Goal: Information Seeking & Learning: Find specific fact

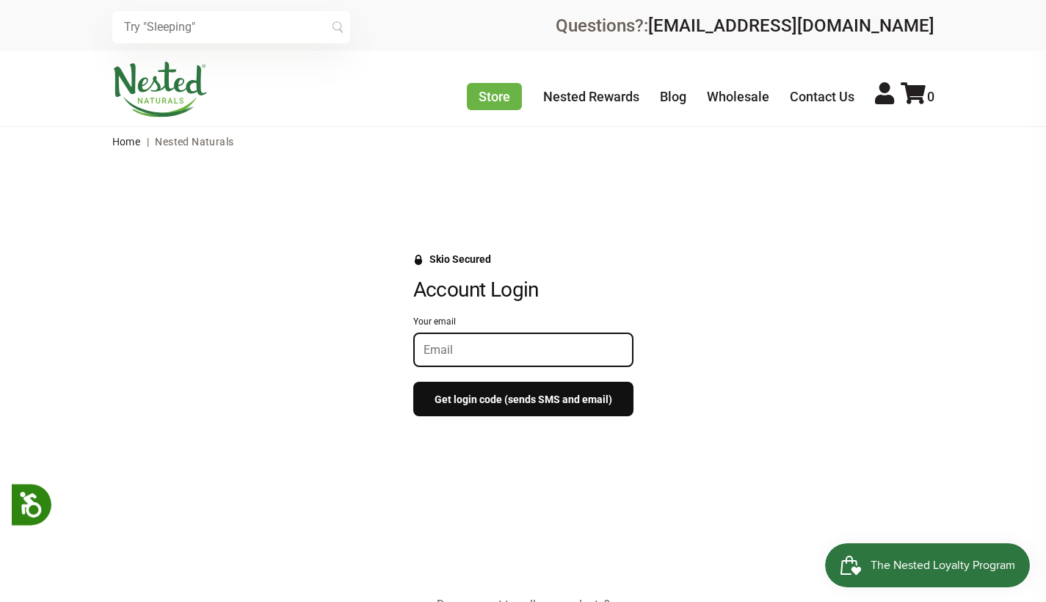
type input "[PERSON_NAME][EMAIL_ADDRESS][DOMAIN_NAME]"
click at [523, 398] on button "Get login code (sends SMS and email)" at bounding box center [523, 399] width 220 height 35
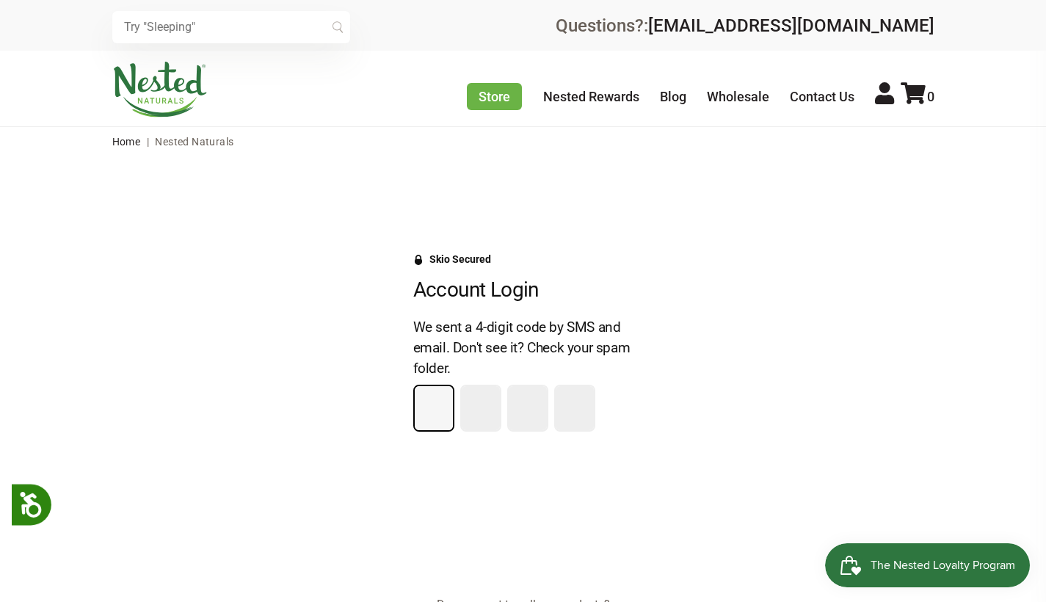
type input "5"
type input "7"
type input "8"
type input "7"
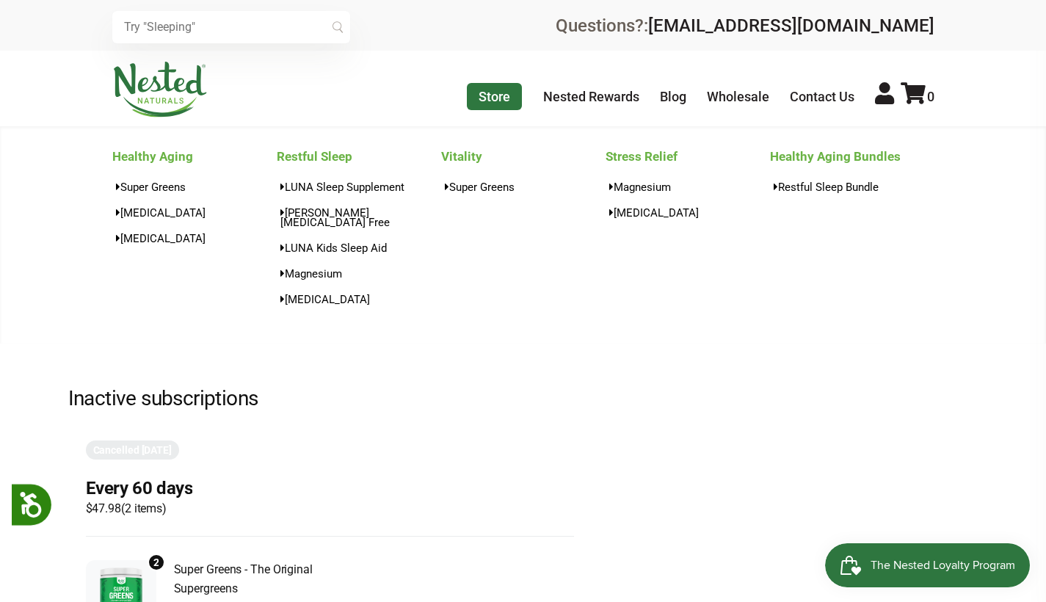
click at [491, 94] on link "Store" at bounding box center [494, 96] width 55 height 27
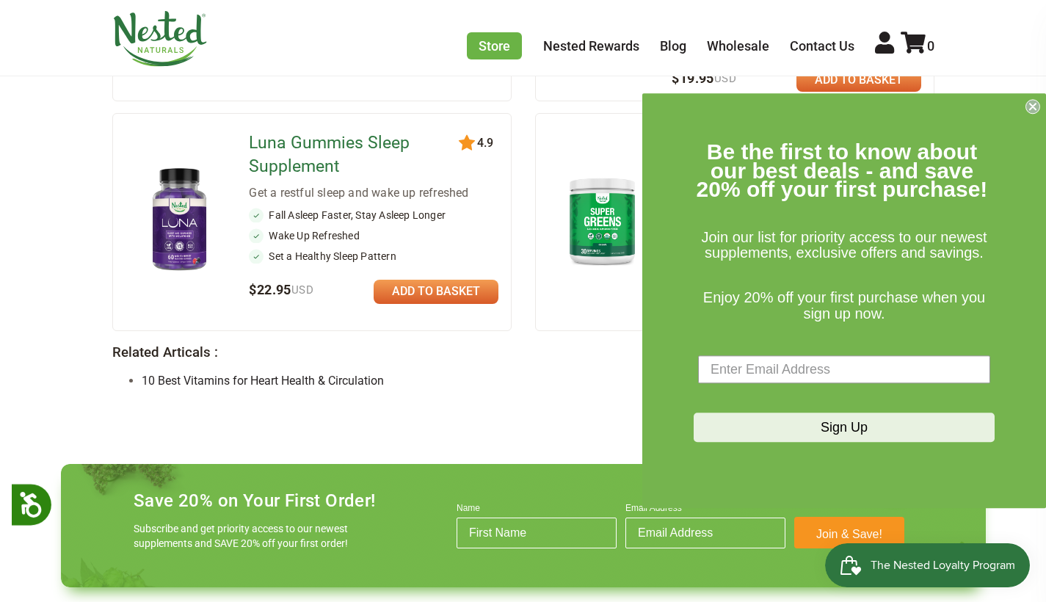
scroll to position [1358, 0]
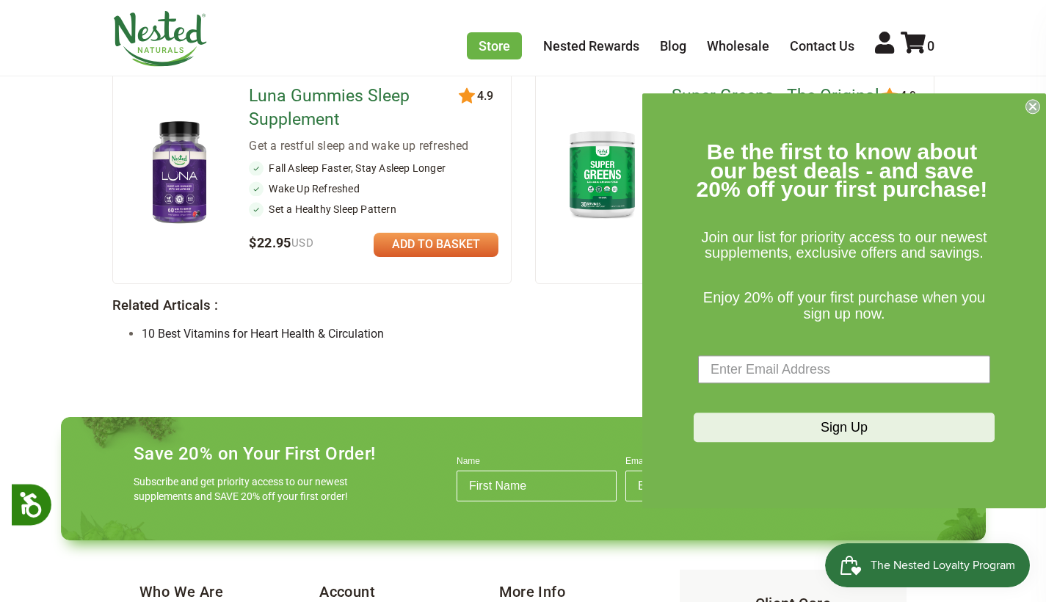
click at [1035, 109] on icon "Close dialog" at bounding box center [1033, 107] width 6 height 6
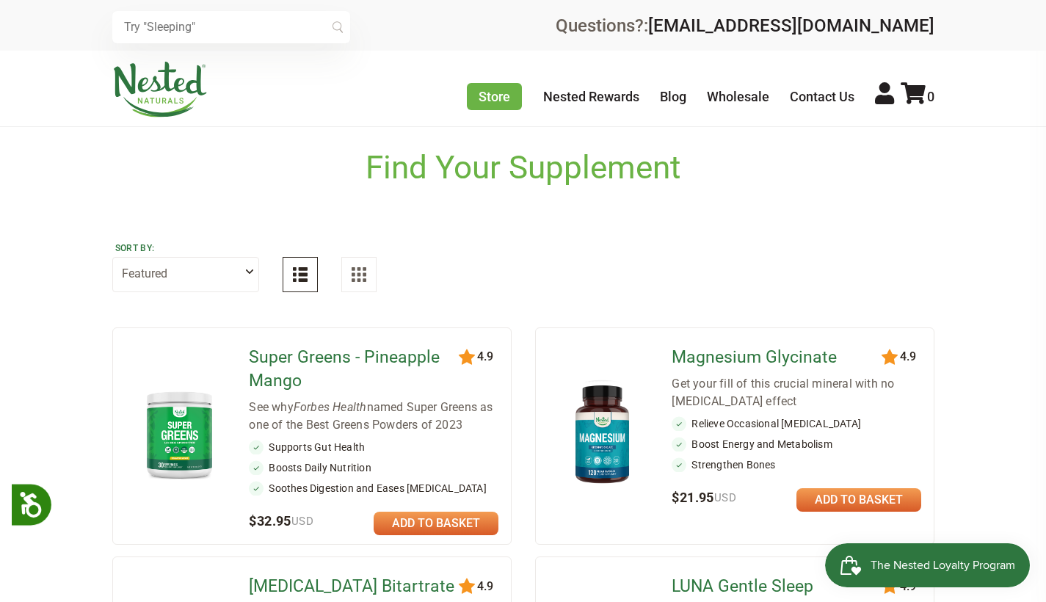
scroll to position [0, 0]
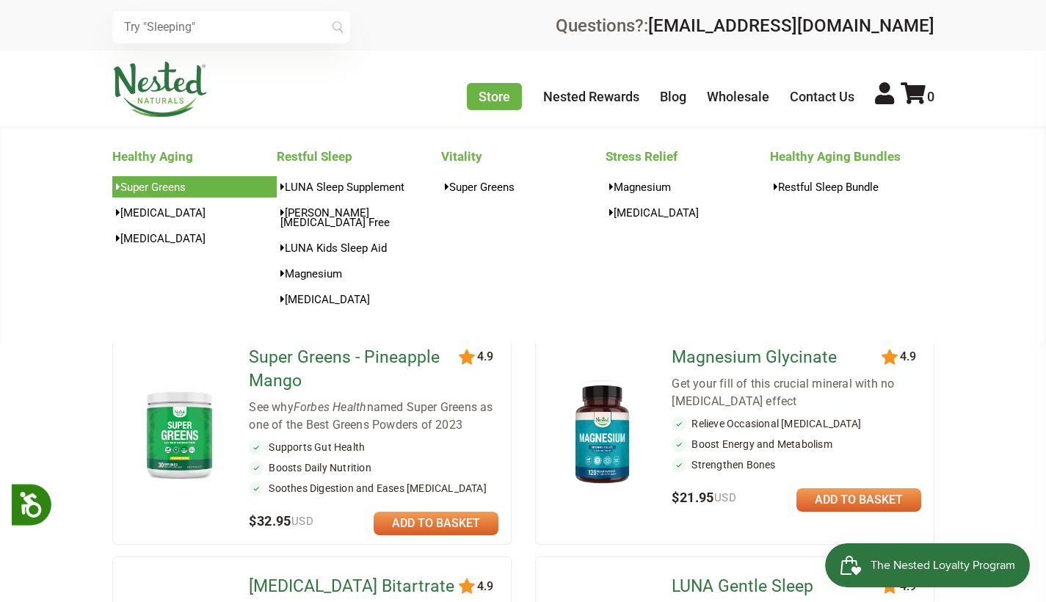
click at [176, 184] on link "Super Greens" at bounding box center [194, 186] width 164 height 21
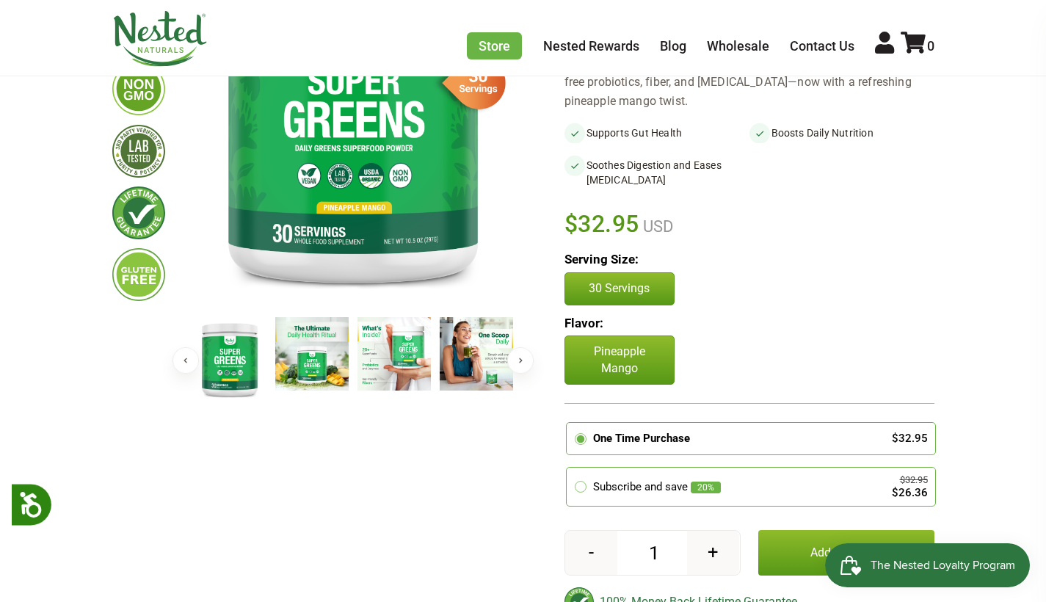
scroll to position [98, 0]
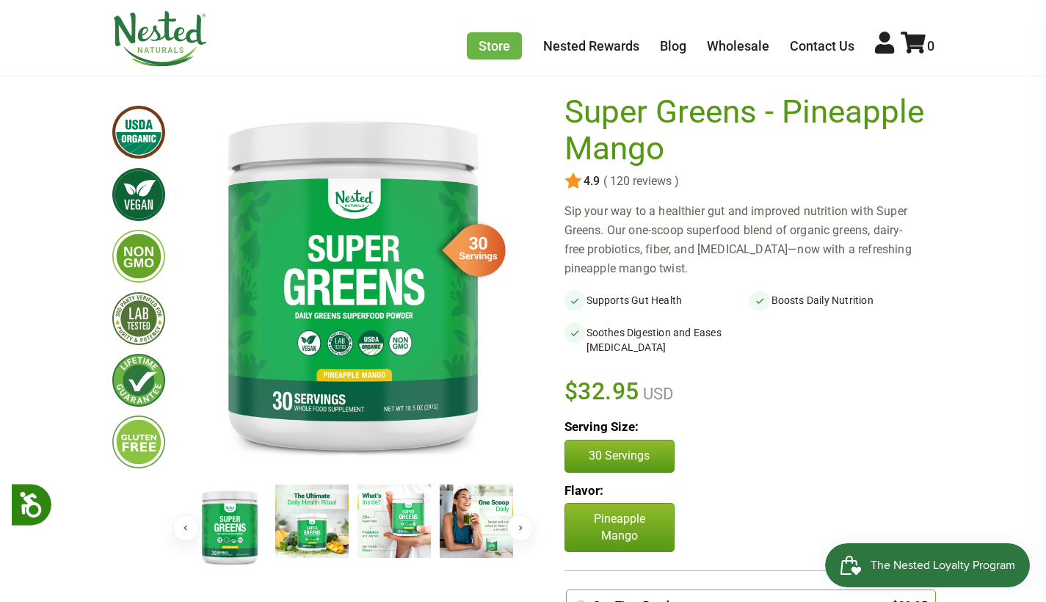
click at [303, 537] on img at bounding box center [311, 521] width 73 height 73
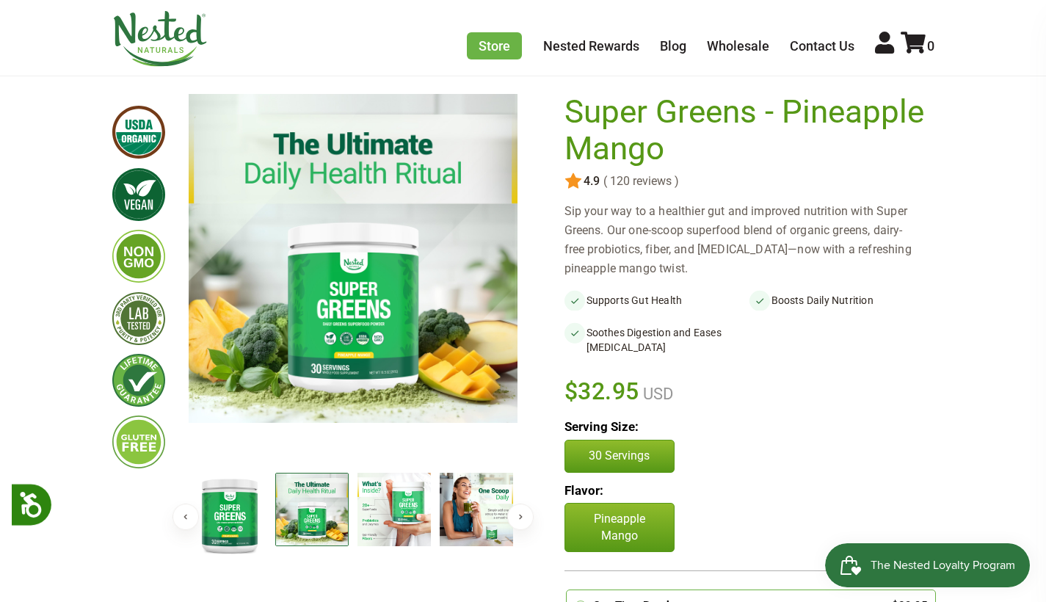
click at [402, 521] on img at bounding box center [394, 509] width 73 height 73
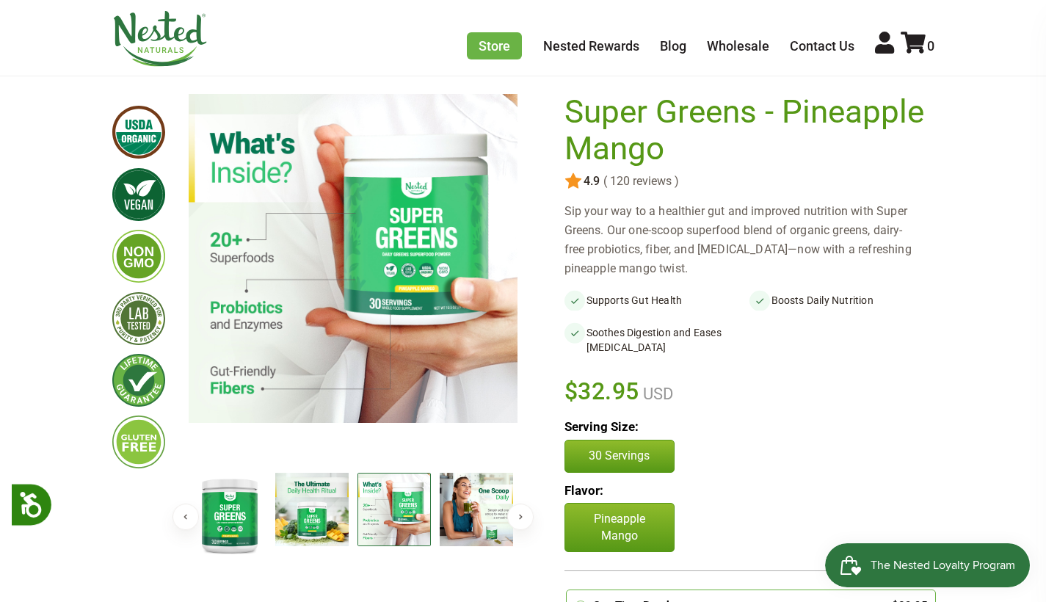
click at [469, 513] on img at bounding box center [476, 509] width 73 height 73
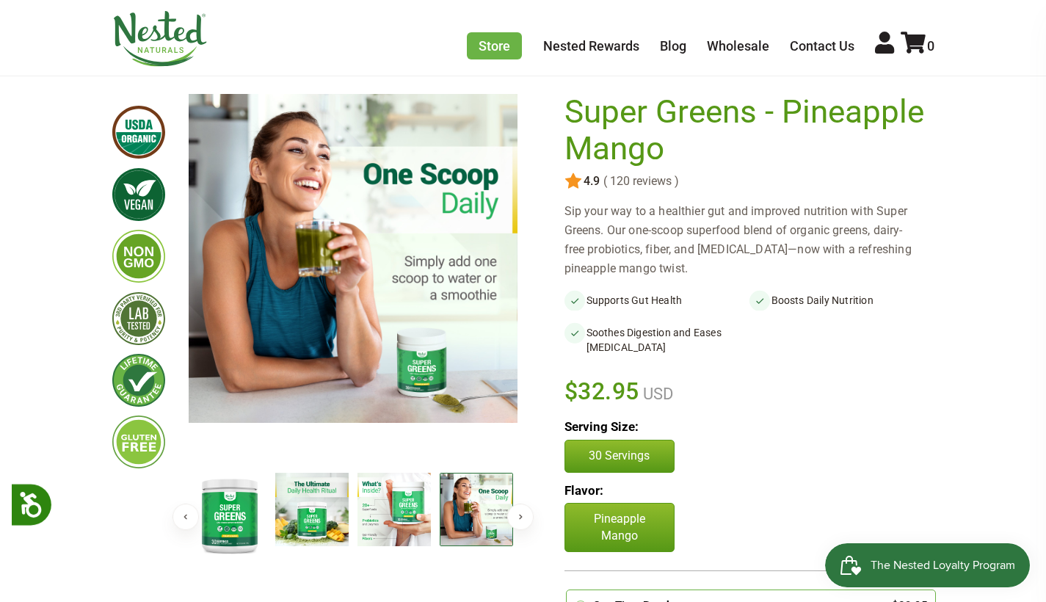
click at [516, 515] on button "Next" at bounding box center [520, 517] width 26 height 26
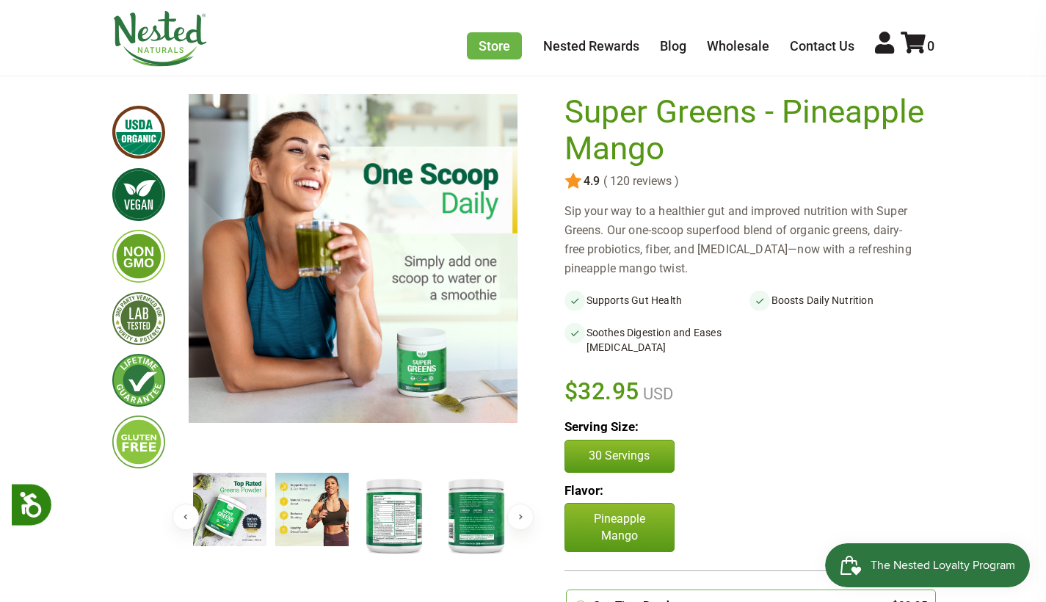
click at [400, 516] on img at bounding box center [394, 515] width 73 height 84
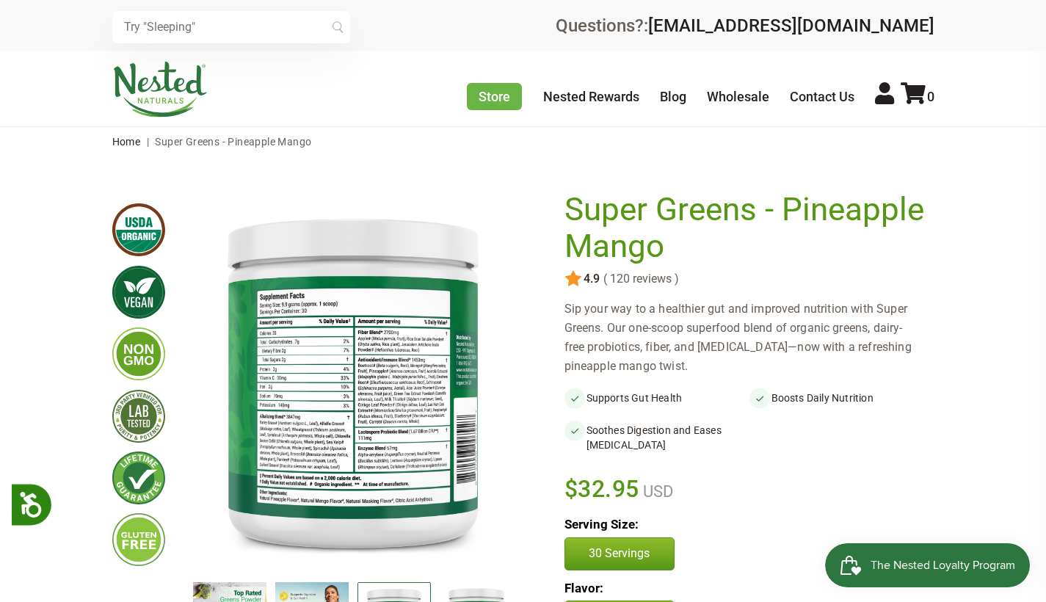
scroll to position [0, 0]
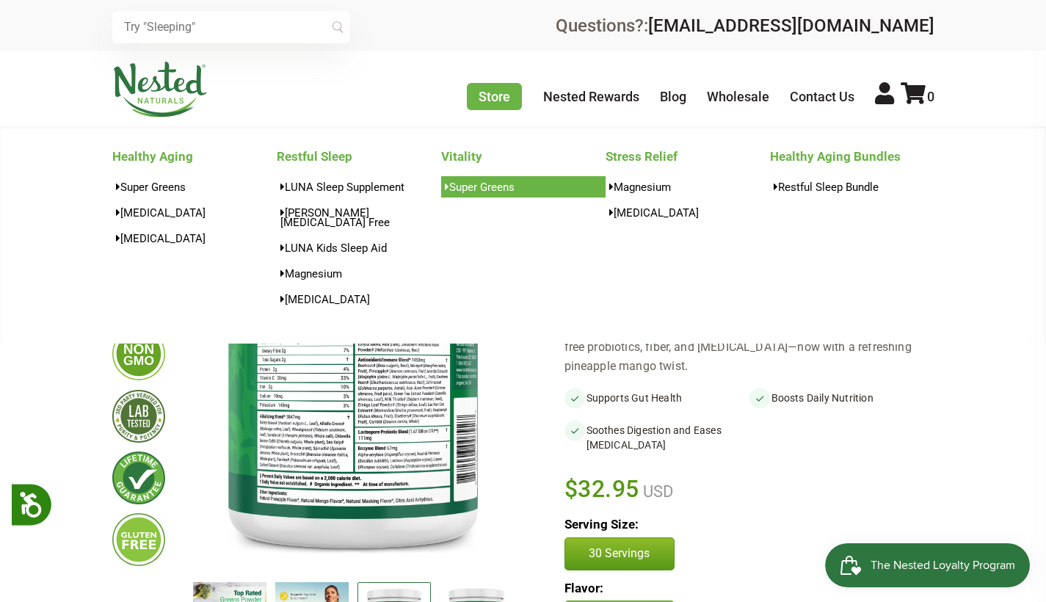
click at [491, 186] on link "Super Greens" at bounding box center [523, 186] width 164 height 21
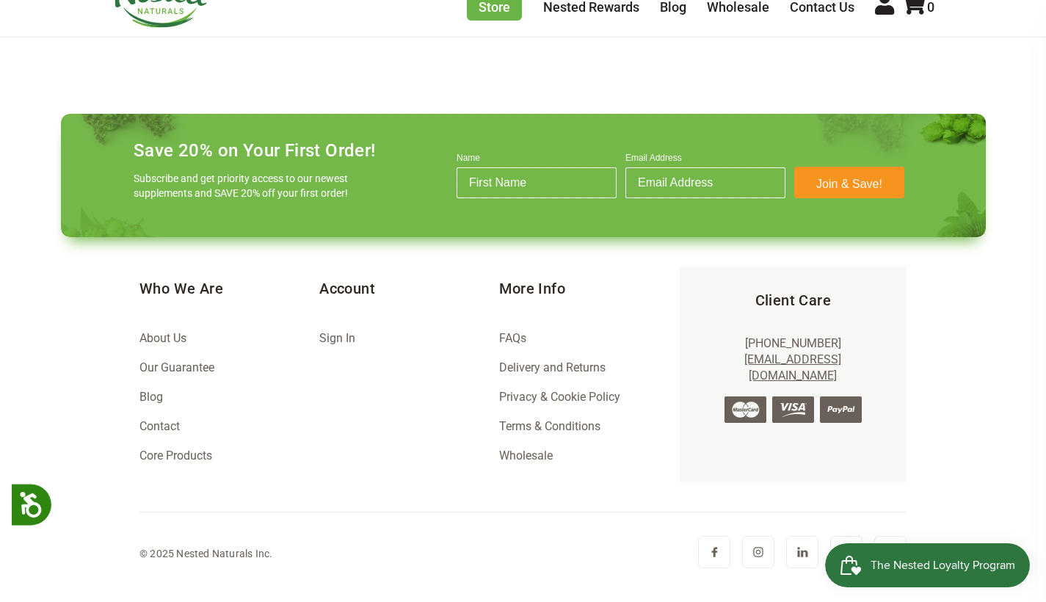
scroll to position [2029, 0]
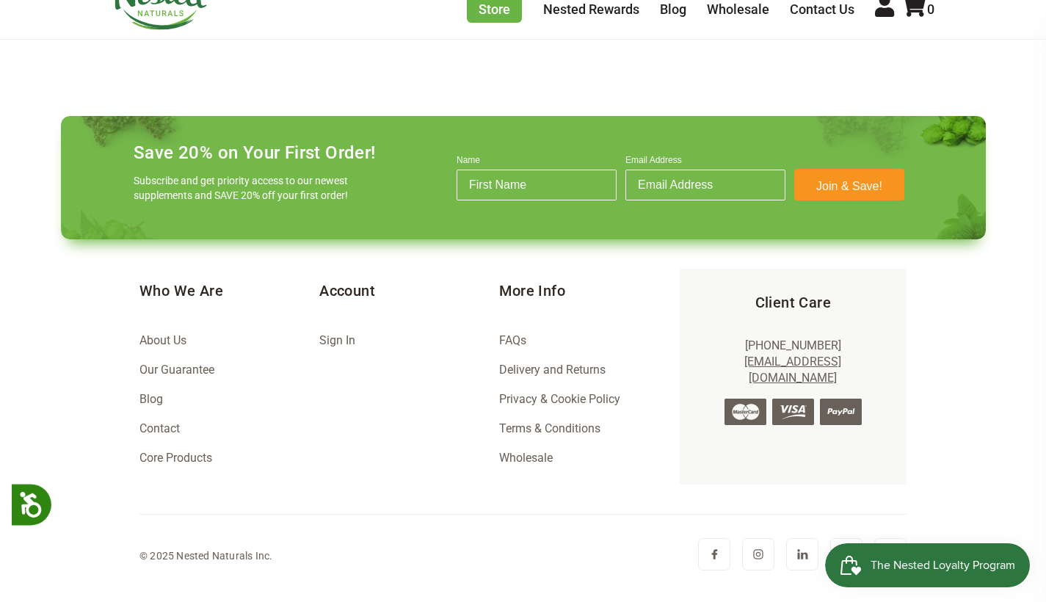
click at [527, 333] on link "FAQs" at bounding box center [512, 340] width 27 height 14
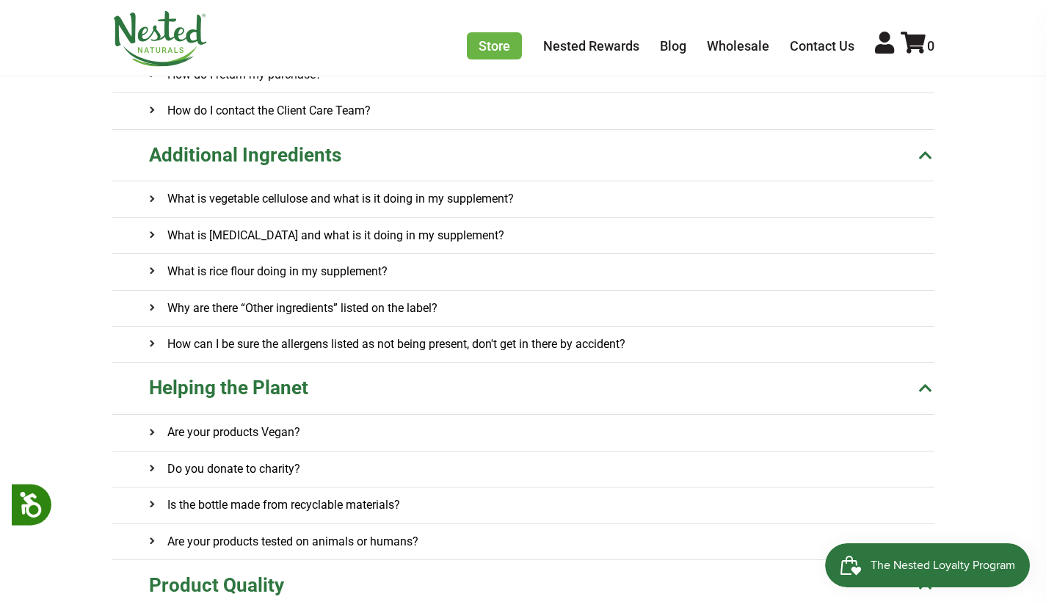
scroll to position [518, 0]
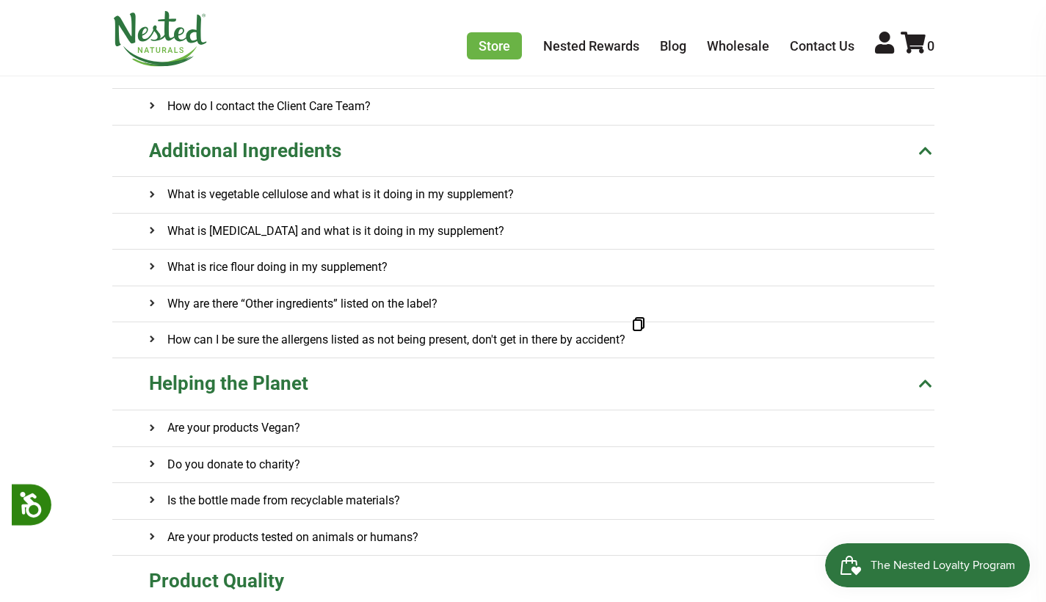
click at [451, 311] on onclick\= "Why are there “Other ingredients” listed on the label?" at bounding box center [542, 303] width 786 height 35
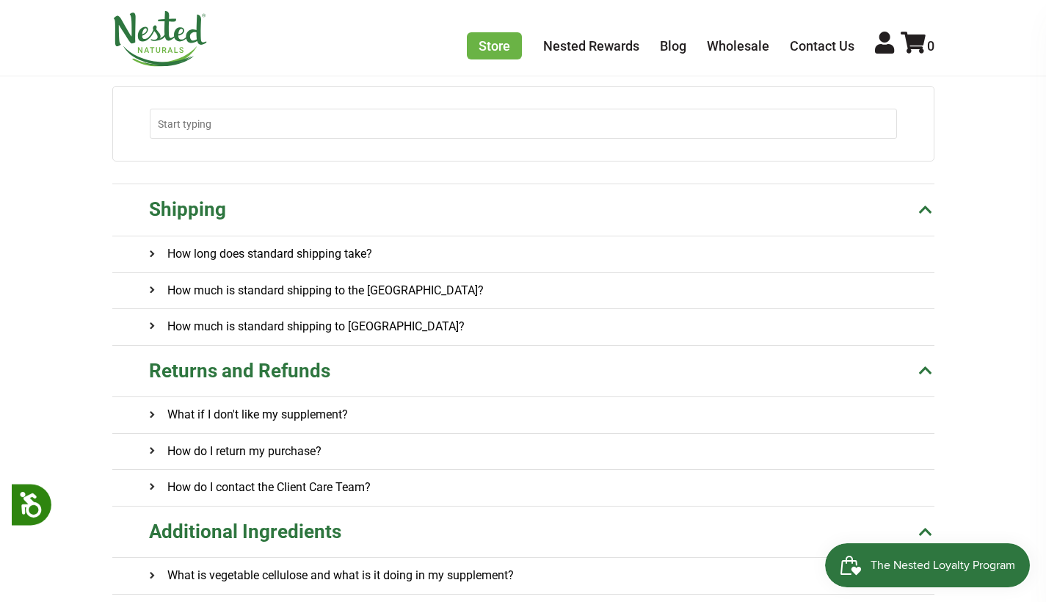
scroll to position [48, 0]
